Goal: Task Accomplishment & Management: Use online tool/utility

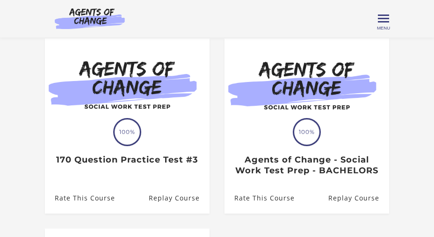
scroll to position [72, 0]
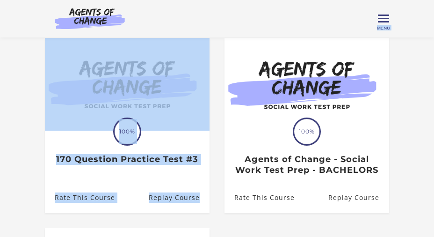
drag, startPoint x: 332, startPoint y: 37, endPoint x: 213, endPoint y: 115, distance: 142.5
click at [213, 115] on body "Skip to main content [PERSON_NAME] K My Account Support Sign Out Toggle menu Me…" at bounding box center [217, 46] width 434 height 237
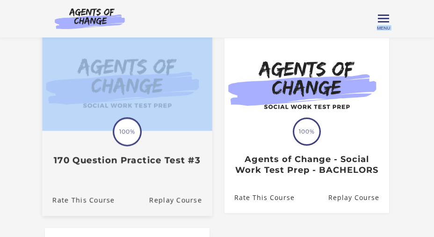
click at [156, 164] on h3 "170 Question Practice Test #3" at bounding box center [127, 160] width 150 height 11
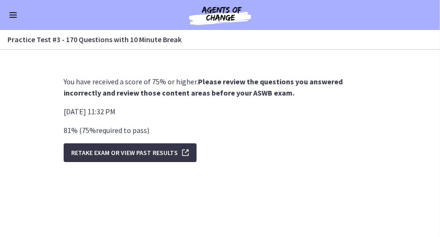
click at [142, 154] on span "Retake Exam OR View Past Results" at bounding box center [124, 152] width 107 height 11
